Goal: Find specific page/section: Find specific page/section

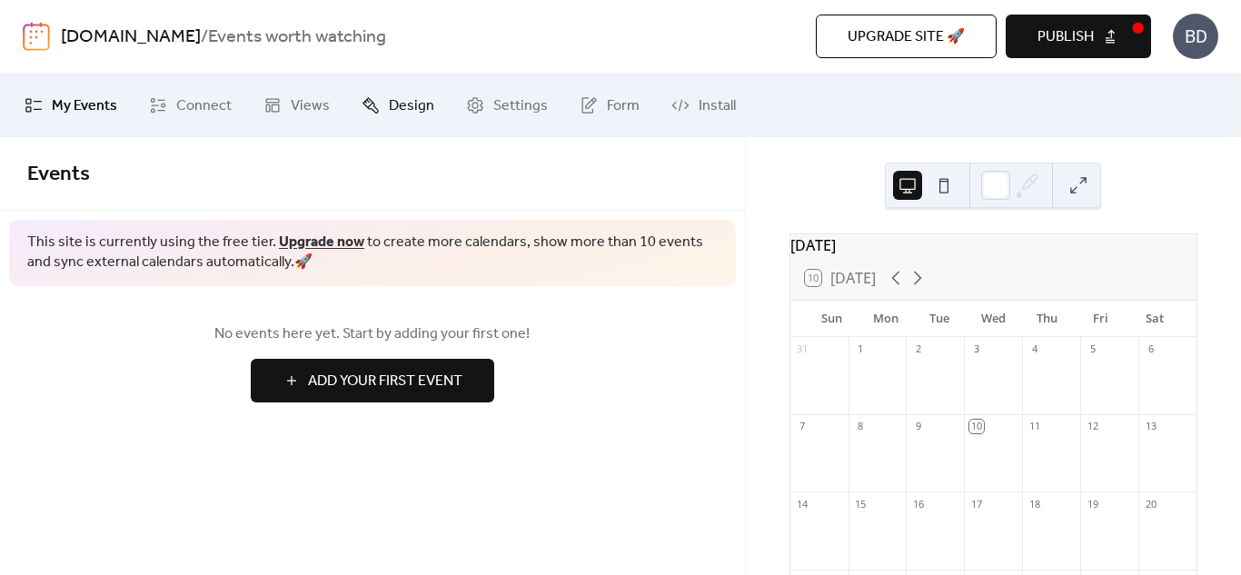
click at [412, 117] on span "Design" at bounding box center [411, 106] width 45 height 22
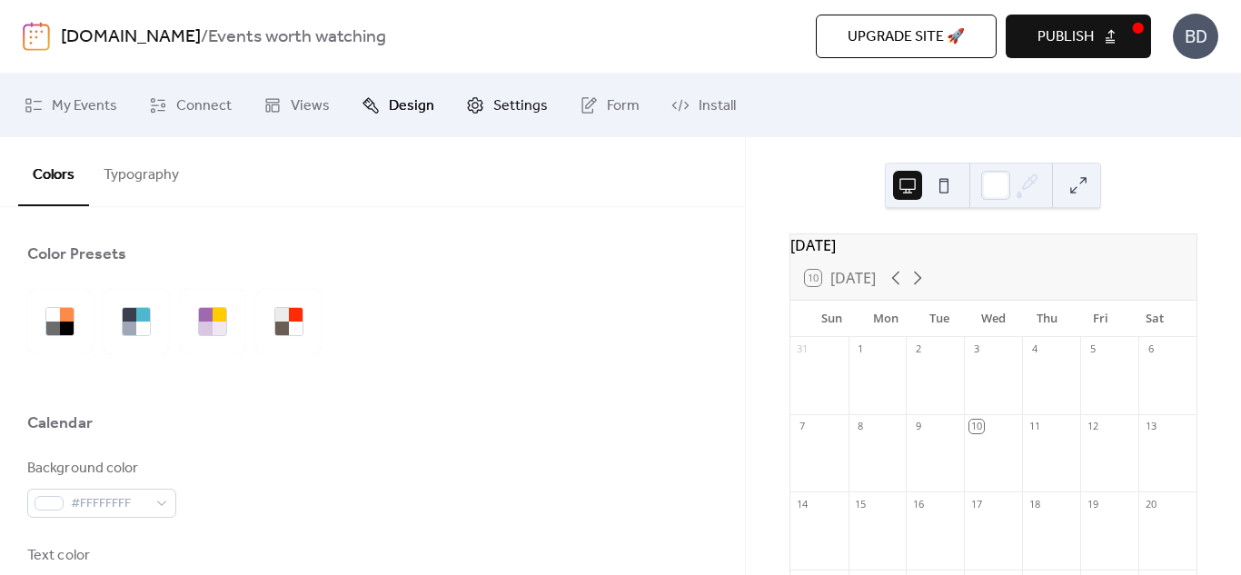
click at [514, 117] on span "Settings" at bounding box center [520, 106] width 55 height 22
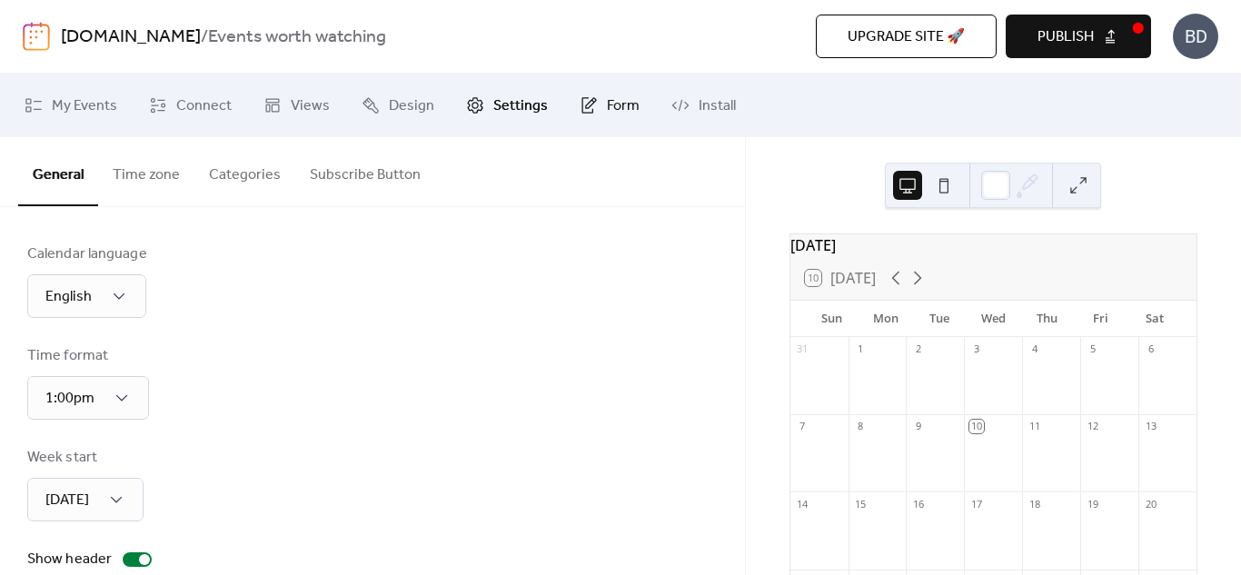
click at [595, 107] on link "Form" at bounding box center [609, 105] width 87 height 49
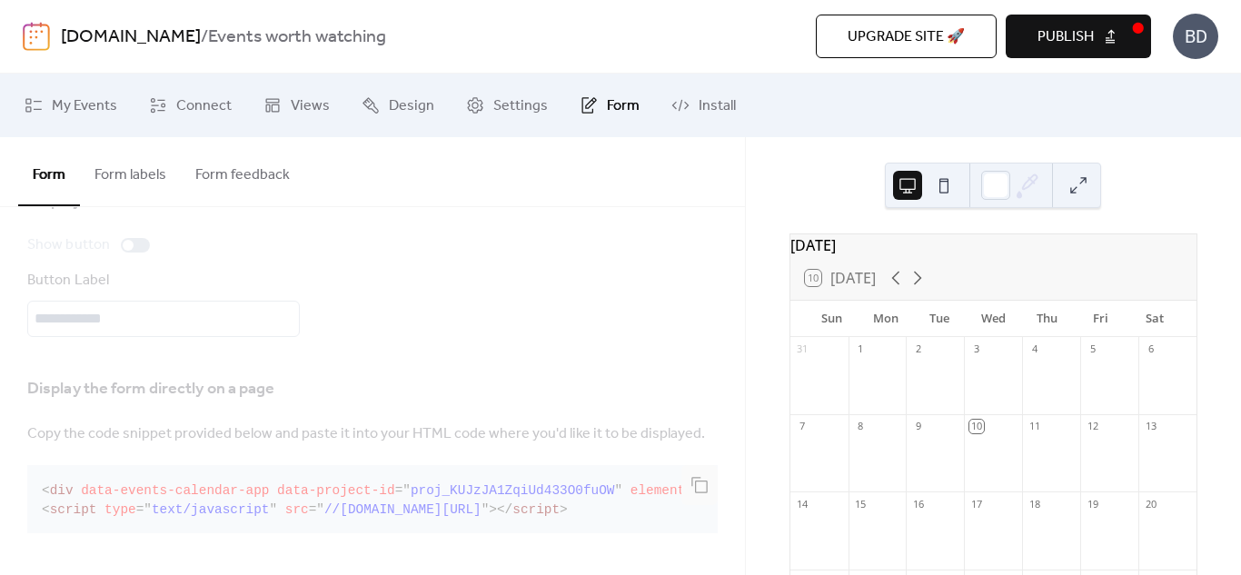
scroll to position [210, 0]
